Goal: Information Seeking & Learning: Check status

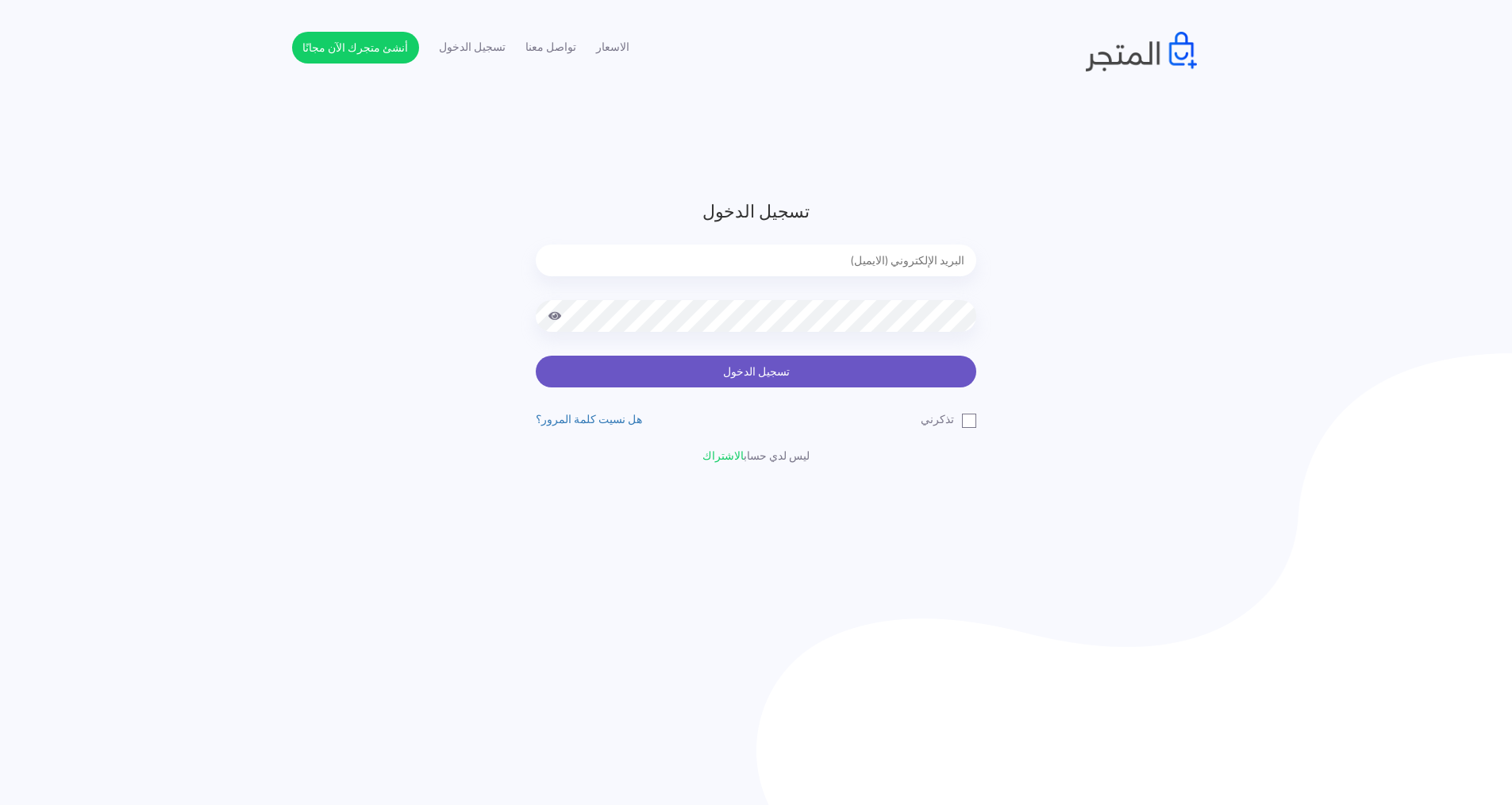
type input "express.laptop@outlook.com"
click at [863, 378] on button "تسجيل الدخول" at bounding box center [756, 371] width 441 height 32
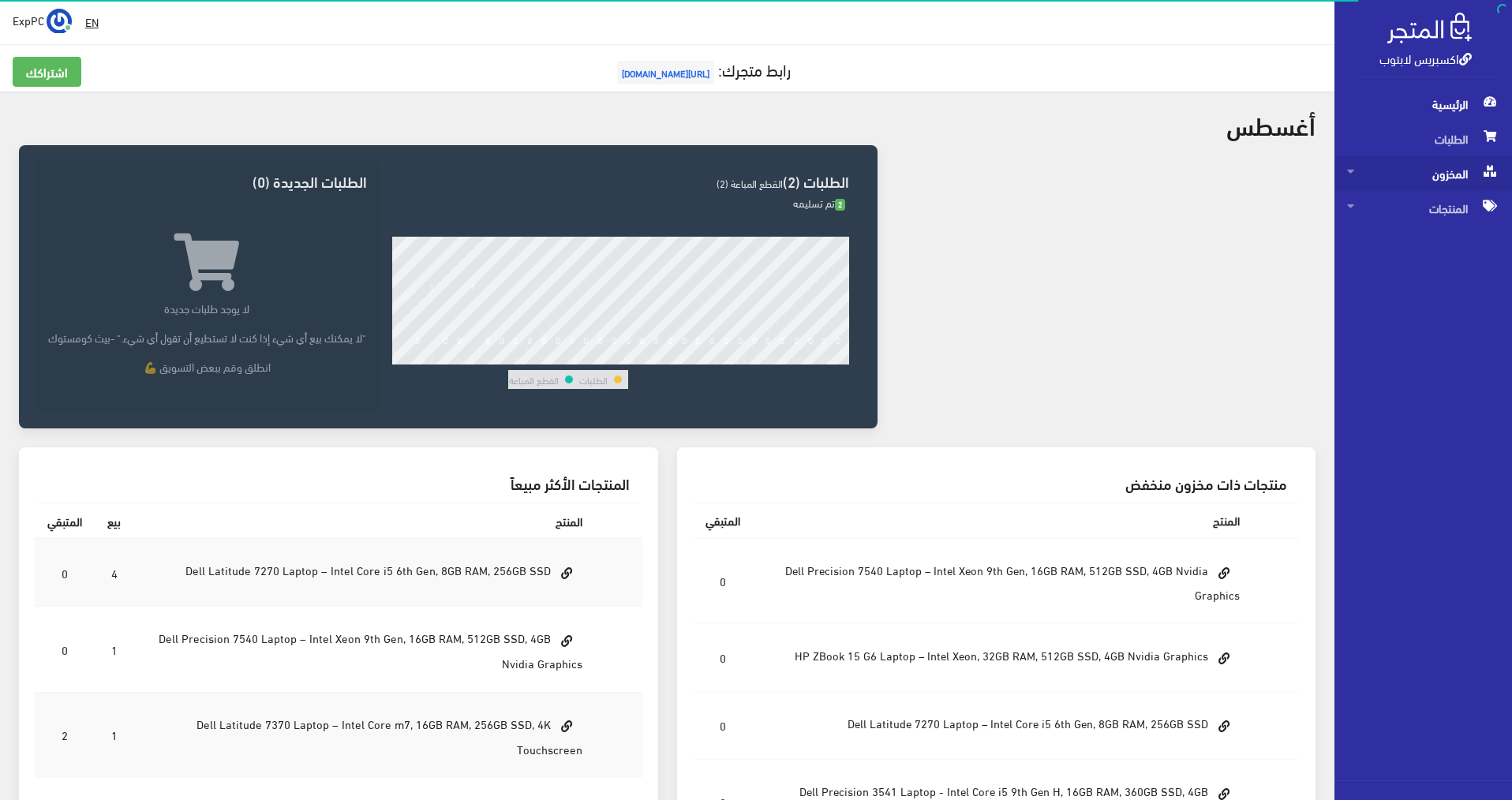
click at [1433, 184] on span "المخزون" at bounding box center [1424, 174] width 152 height 35
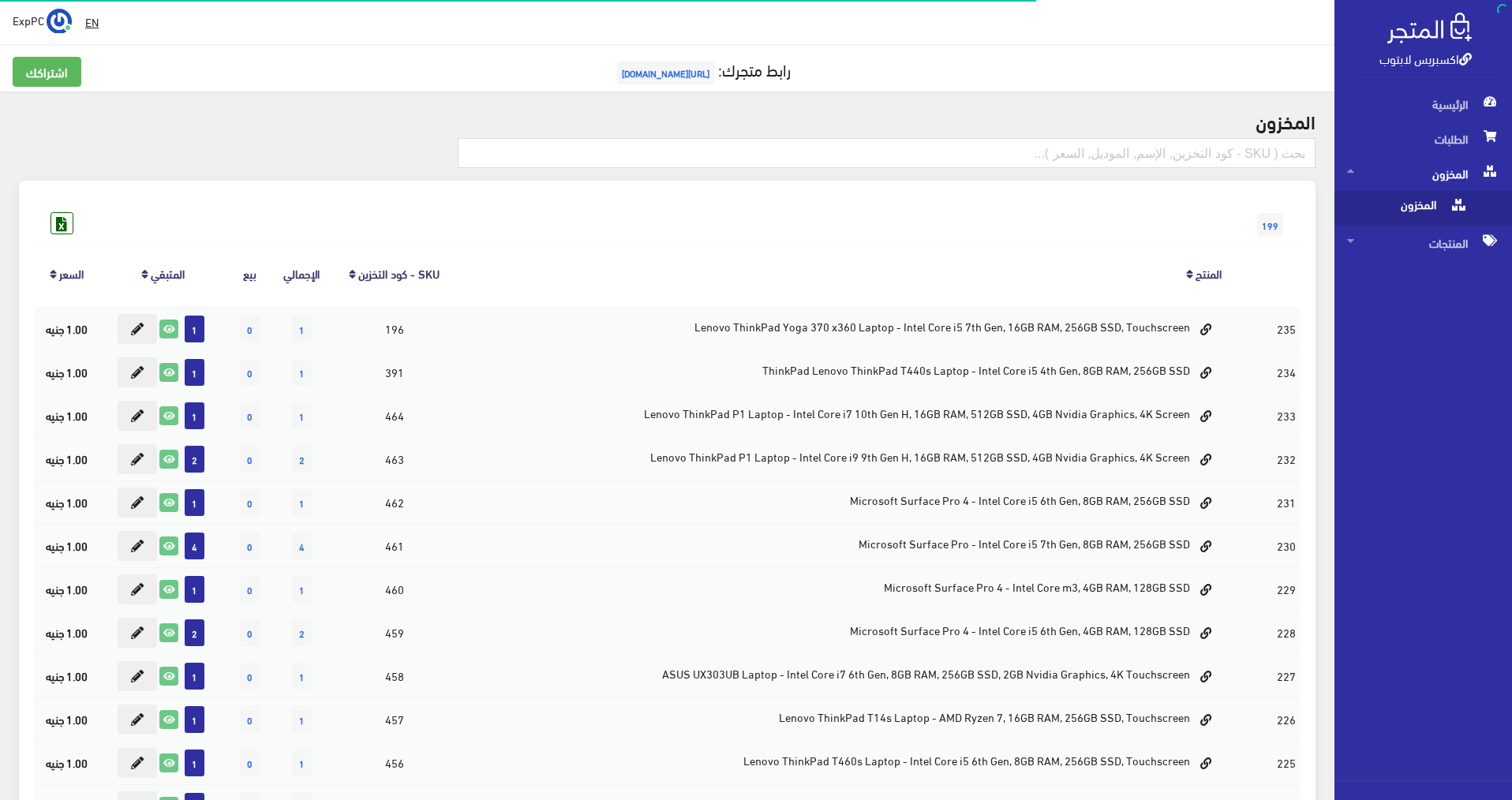
click at [1426, 215] on span "المخزون" at bounding box center [1407, 208] width 120 height 35
click at [1262, 137] on div "المخزون 199 1" at bounding box center [667, 705] width 1335 height 1228
click at [1252, 149] on input "text" at bounding box center [886, 153] width 858 height 30
type input "7530"
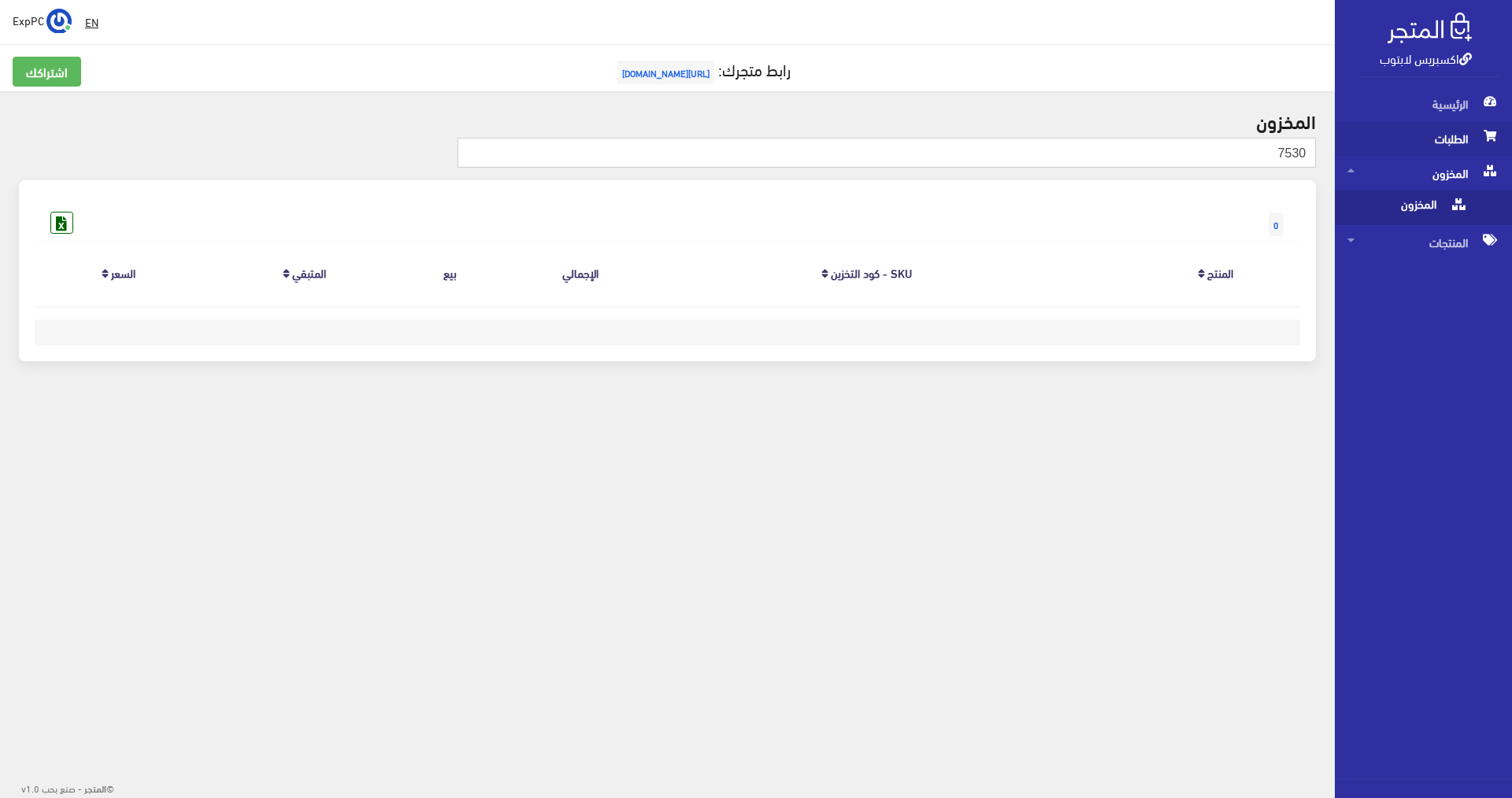
drag, startPoint x: 1239, startPoint y: 148, endPoint x: 1399, endPoint y: 146, distance: 160.0
click at [1399, 146] on div "اكسبريس لابتوب الرئيسية الطلبات المخزون EN" at bounding box center [756, 225] width 1512 height 450
type input "7530"
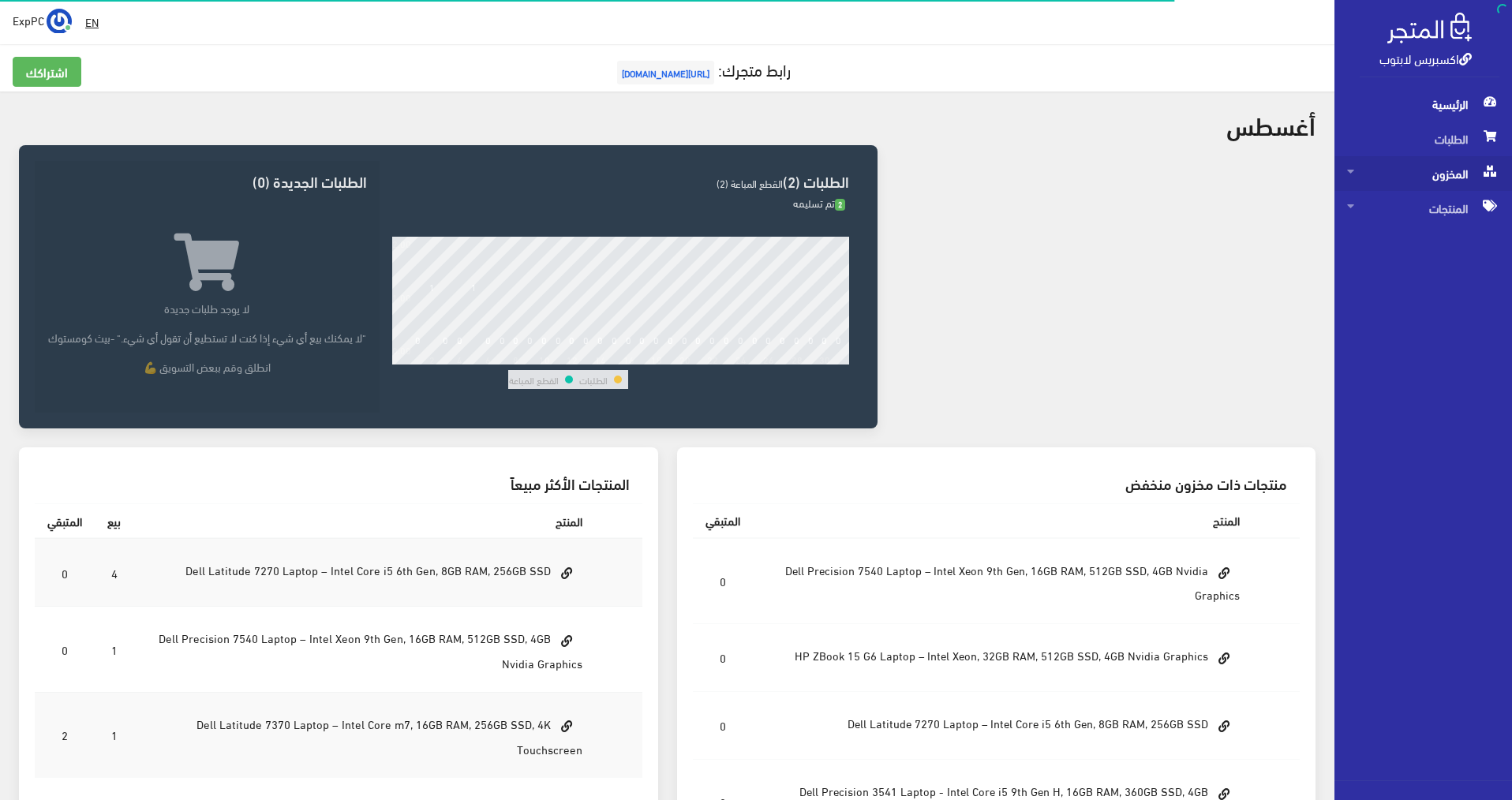
click at [1434, 183] on span "المخزون" at bounding box center [1424, 174] width 152 height 35
click at [1380, 201] on span "المخزون" at bounding box center [1407, 208] width 120 height 35
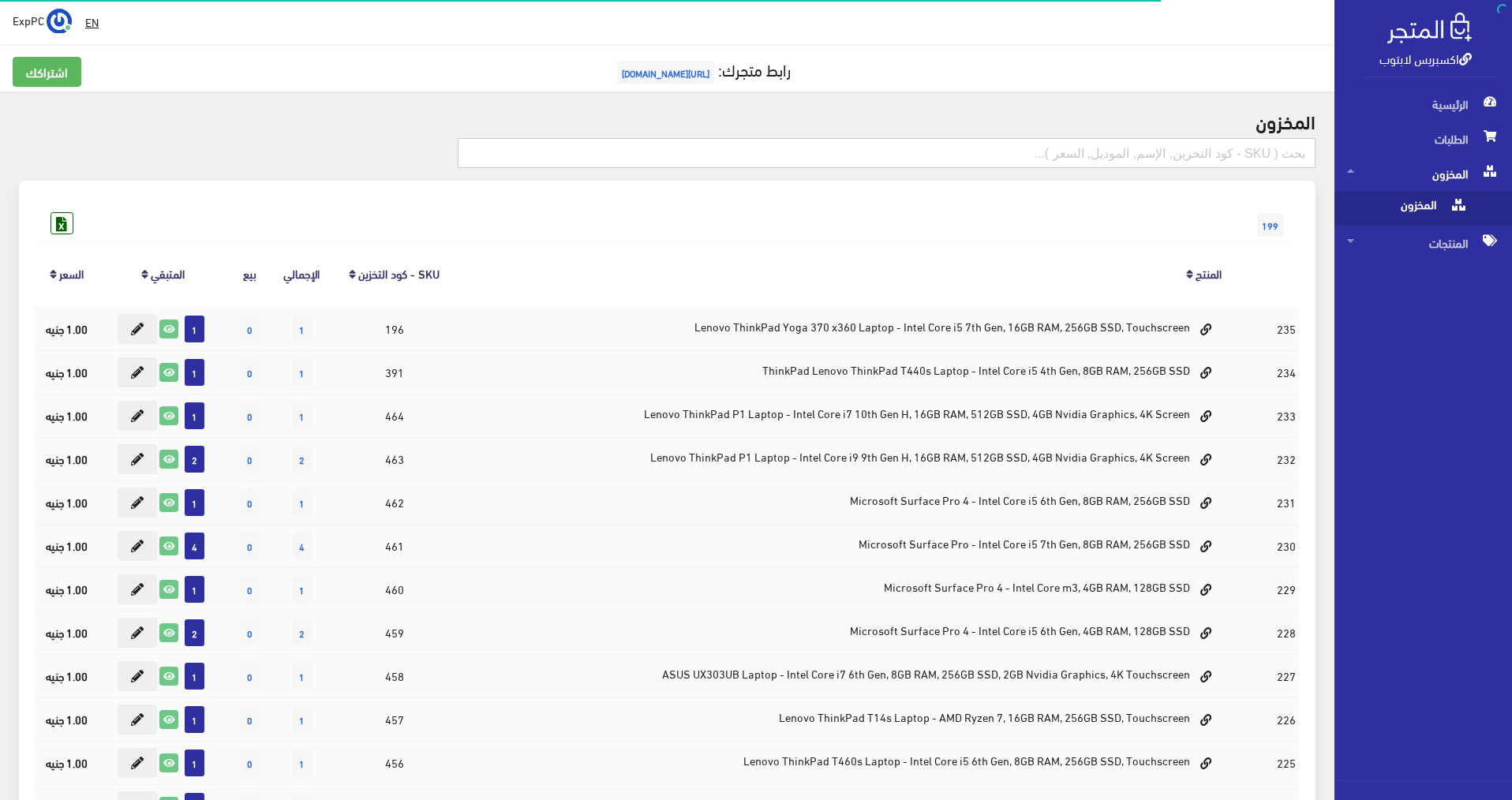
click at [1202, 155] on input "text" at bounding box center [886, 153] width 858 height 30
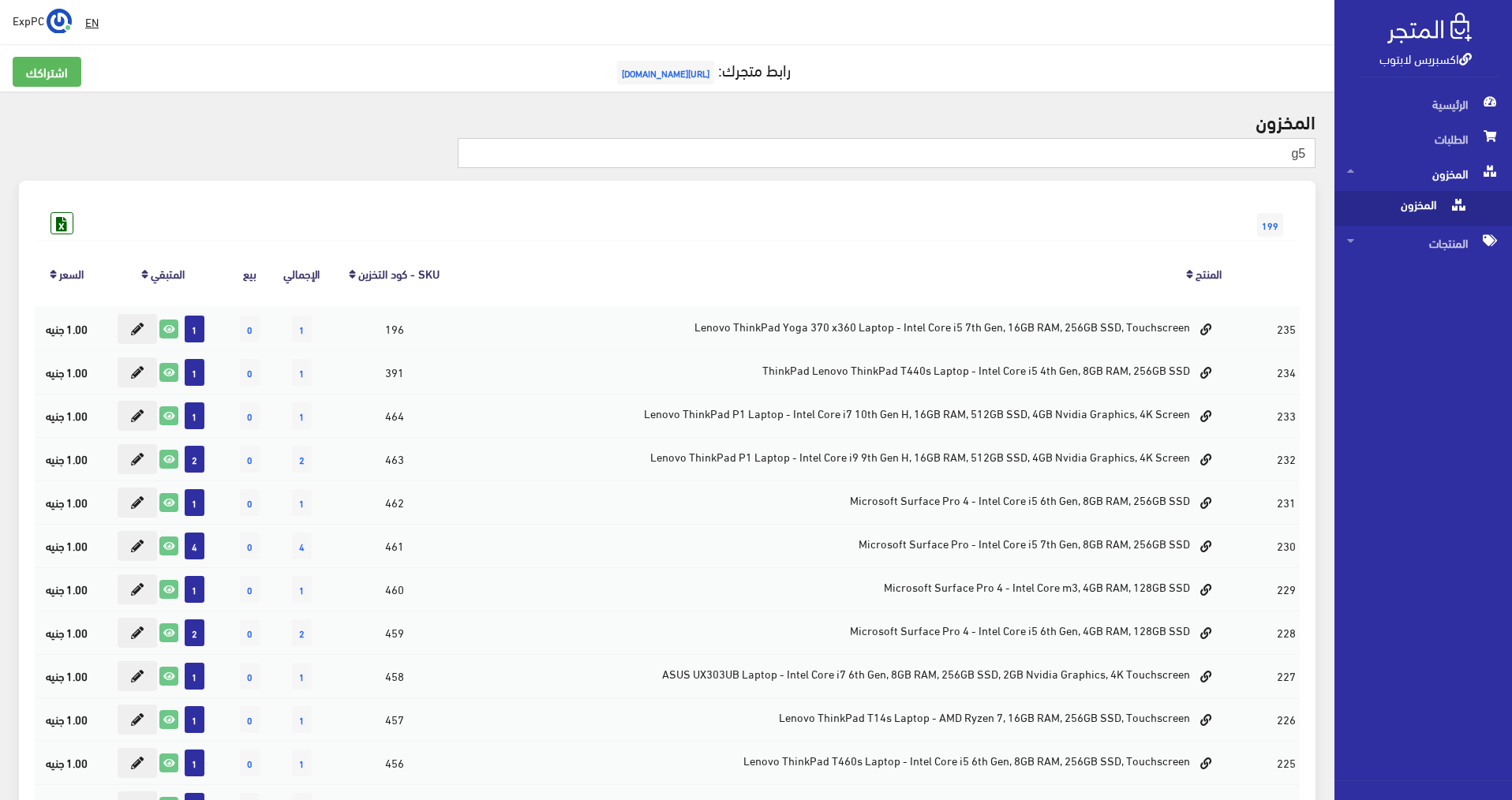
type input "g5"
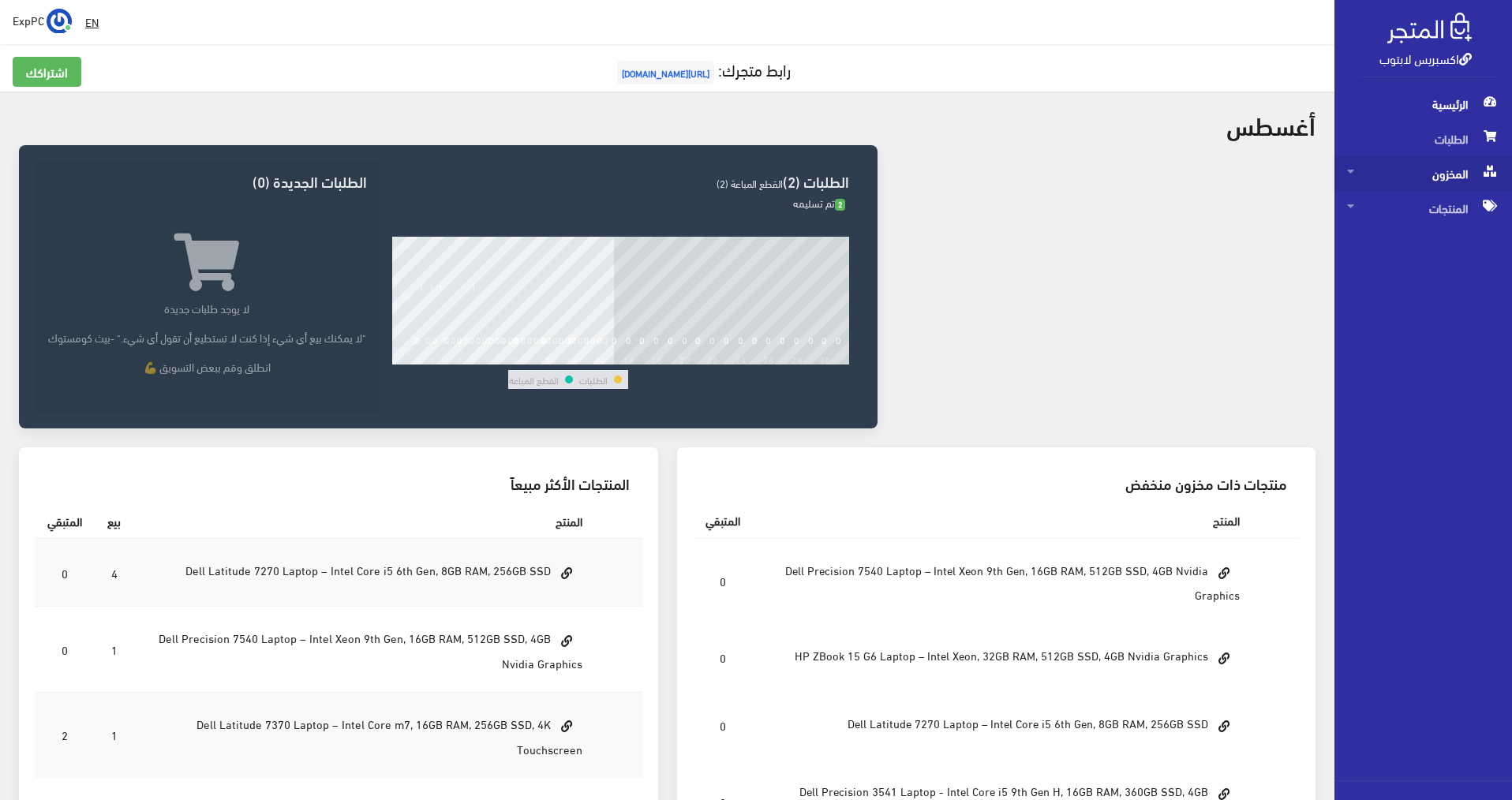
click at [906, 177] on span "المخزون" at bounding box center [1424, 174] width 152 height 35
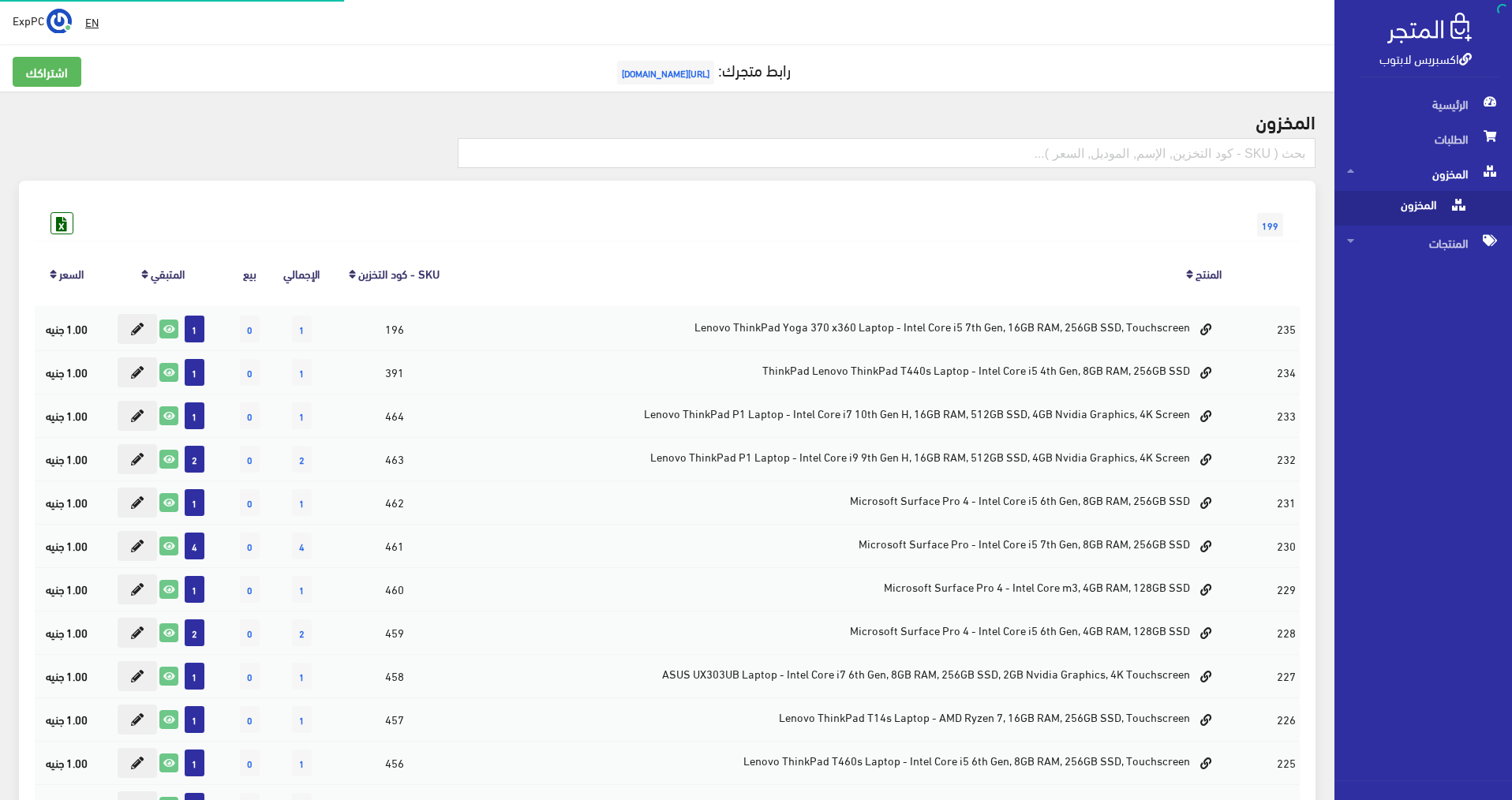
click at [906, 206] on span "المخزون" at bounding box center [1407, 208] width 120 height 35
click at [906, 149] on input "text" at bounding box center [886, 153] width 858 height 30
type input "3420"
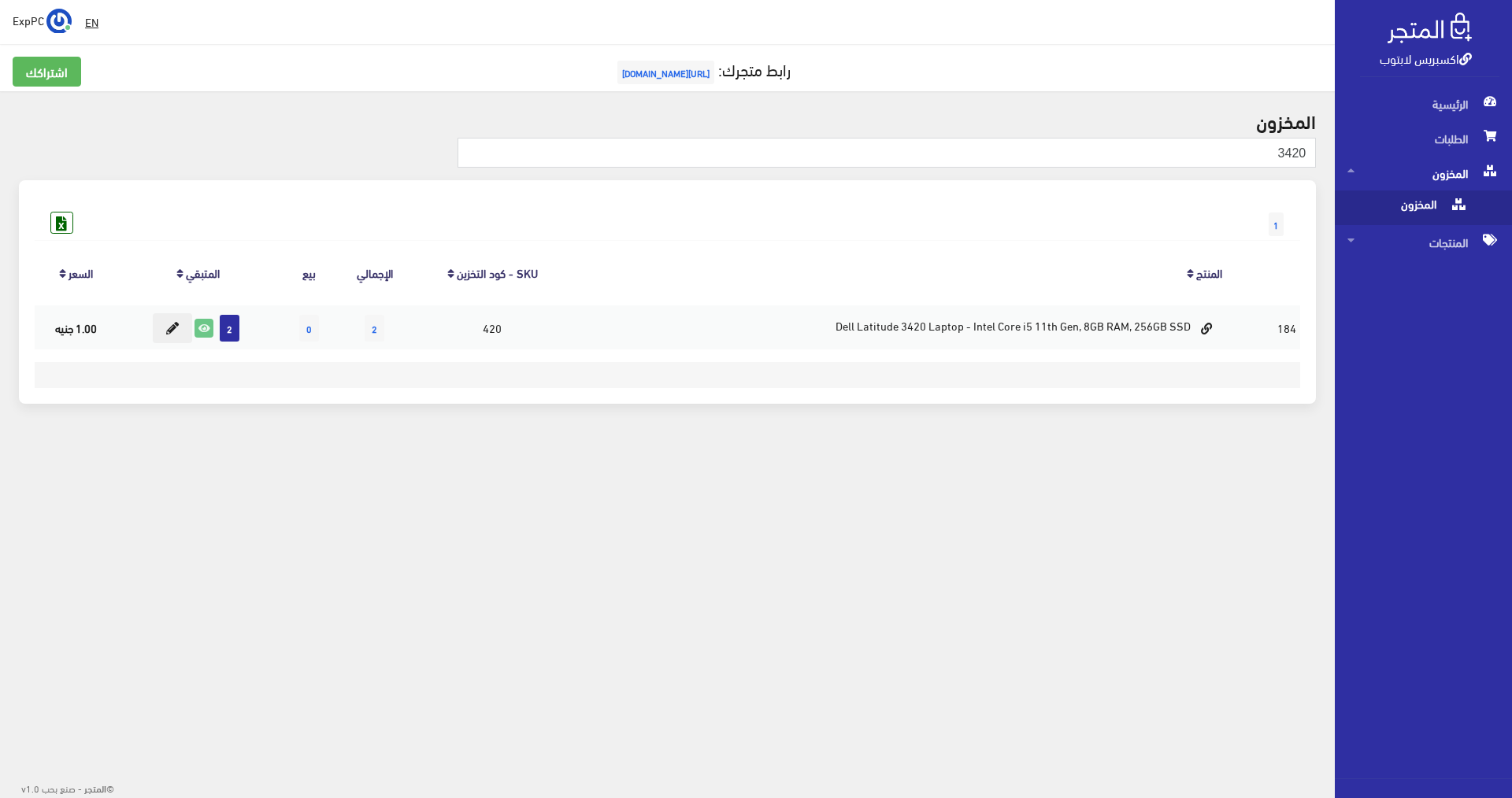
click at [682, 5] on div " EN ExpPC اشتراكي" at bounding box center [667, 22] width 1335 height 44
